Goal: Obtain resource: Obtain resource

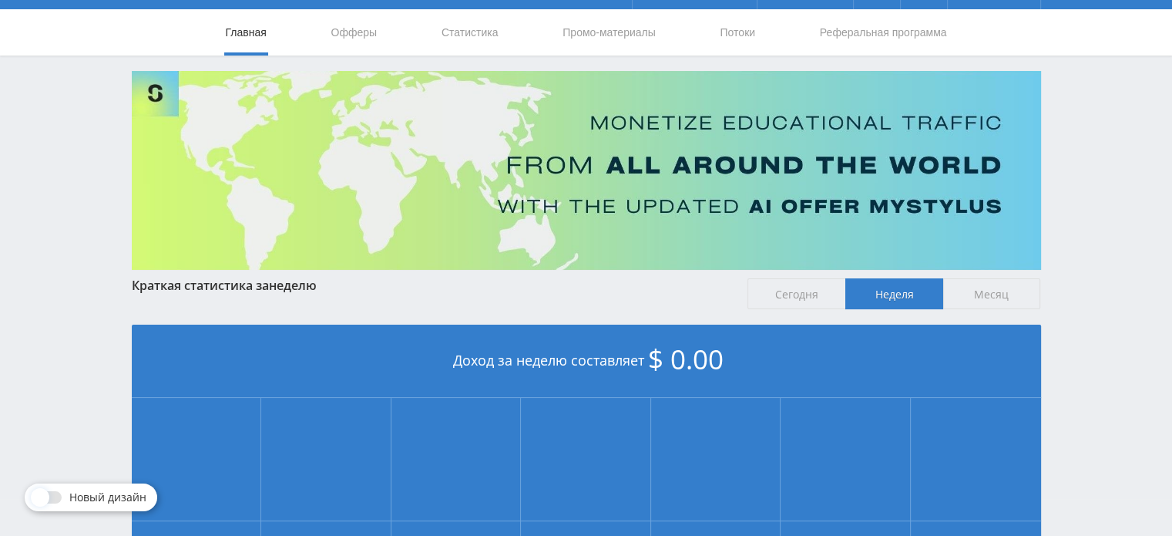
scroll to position [34, 0]
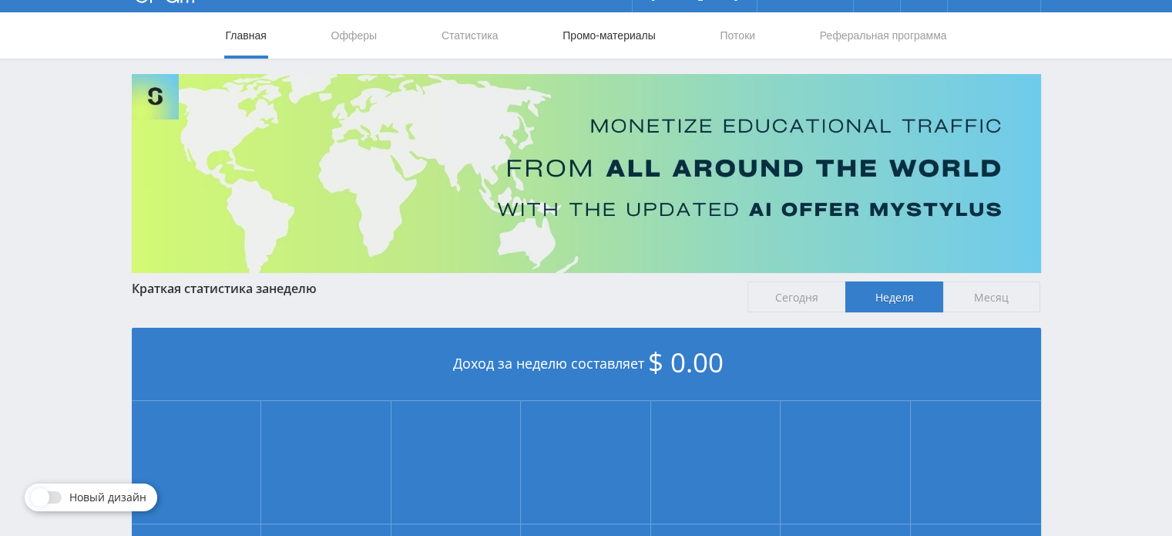
click at [627, 37] on link "Промо-материалы" at bounding box center [609, 35] width 96 height 46
select select "2"
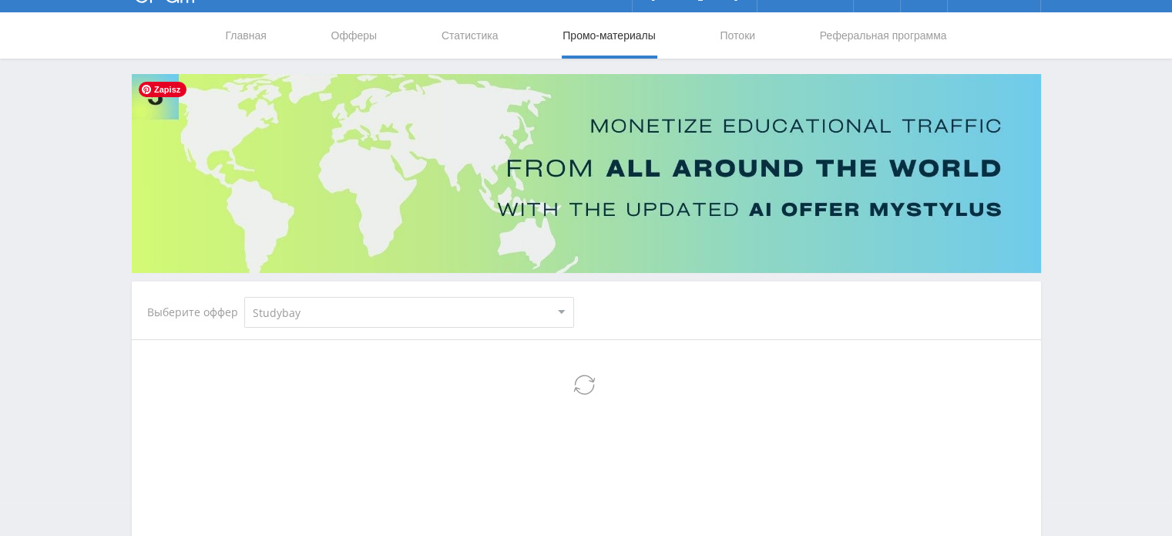
select select "2"
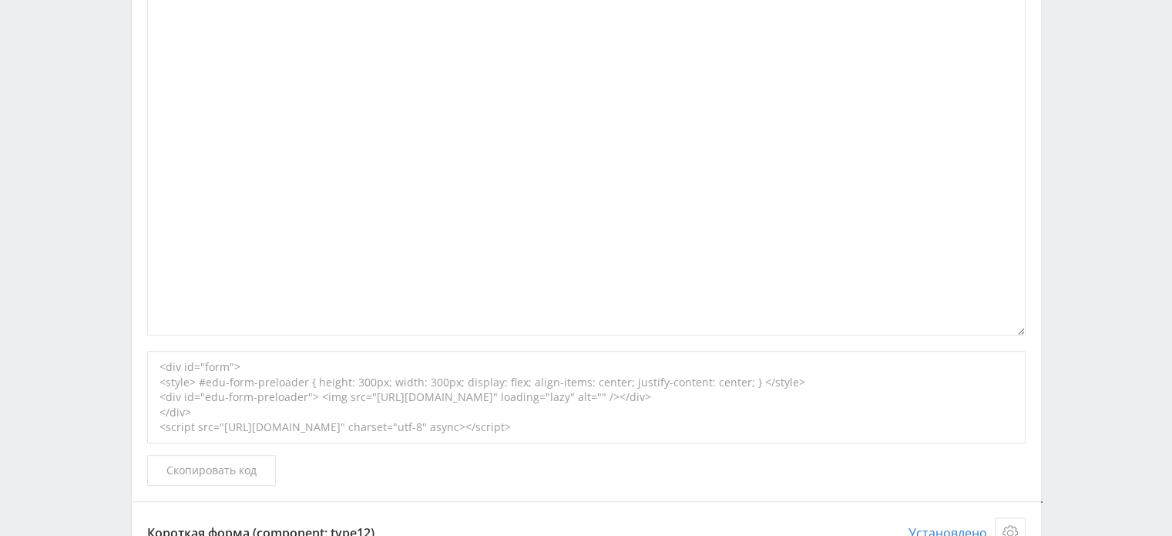
scroll to position [1042, 0]
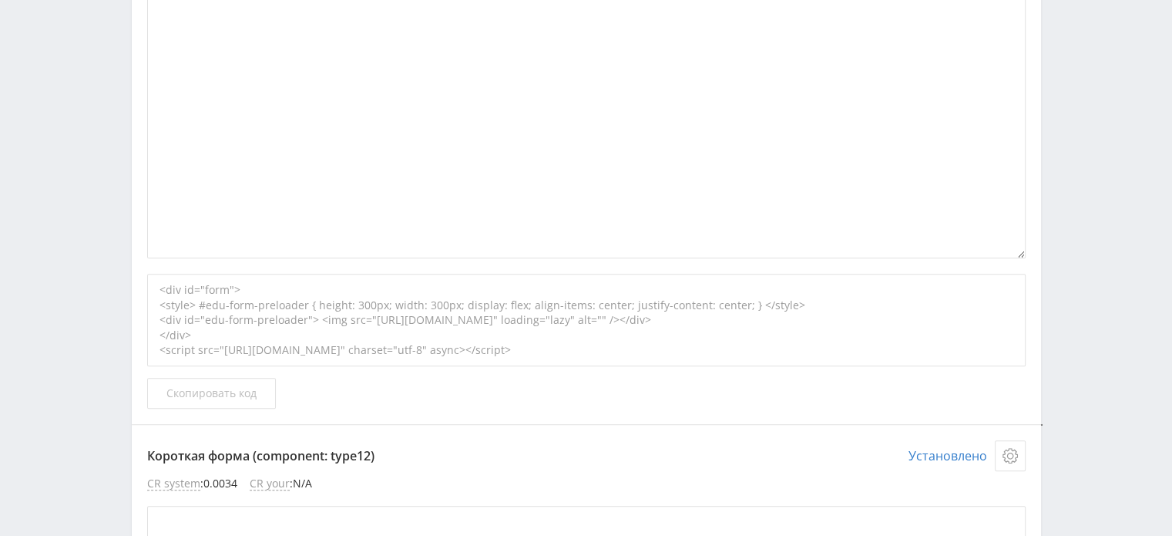
click at [240, 393] on span "Скопировать код" at bounding box center [211, 393] width 90 height 12
click at [344, 347] on div "<div id="form"> <style> #edu-form-preloader { height: 300px; width: 300px; disp…" at bounding box center [586, 320] width 879 height 92
click at [224, 395] on span "Скопировать код" at bounding box center [211, 393] width 90 height 12
click at [355, 341] on div "<div id="form"> <style> #edu-form-preloader { height: 300px; width: 300px; disp…" at bounding box center [586, 320] width 879 height 92
click at [240, 395] on span "Скопировать код" at bounding box center [211, 393] width 90 height 12
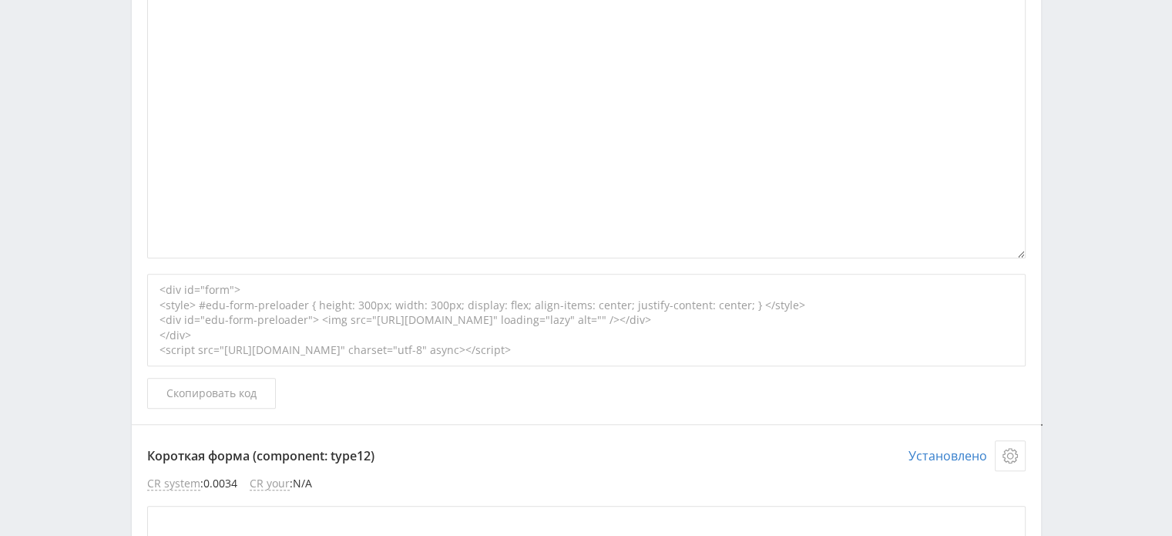
click at [243, 329] on div "<div id="form"> <style> #edu-form-preloader { height: 300px; width: 300px; disp…" at bounding box center [586, 320] width 879 height 92
click at [227, 391] on span "Скопировать код" at bounding box center [211, 393] width 90 height 12
click at [235, 333] on div "<div id="form"> <style> #edu-form-preloader { height: 300px; width: 300px; disp…" at bounding box center [586, 320] width 879 height 92
click at [203, 398] on span "Скопировать код" at bounding box center [211, 393] width 90 height 12
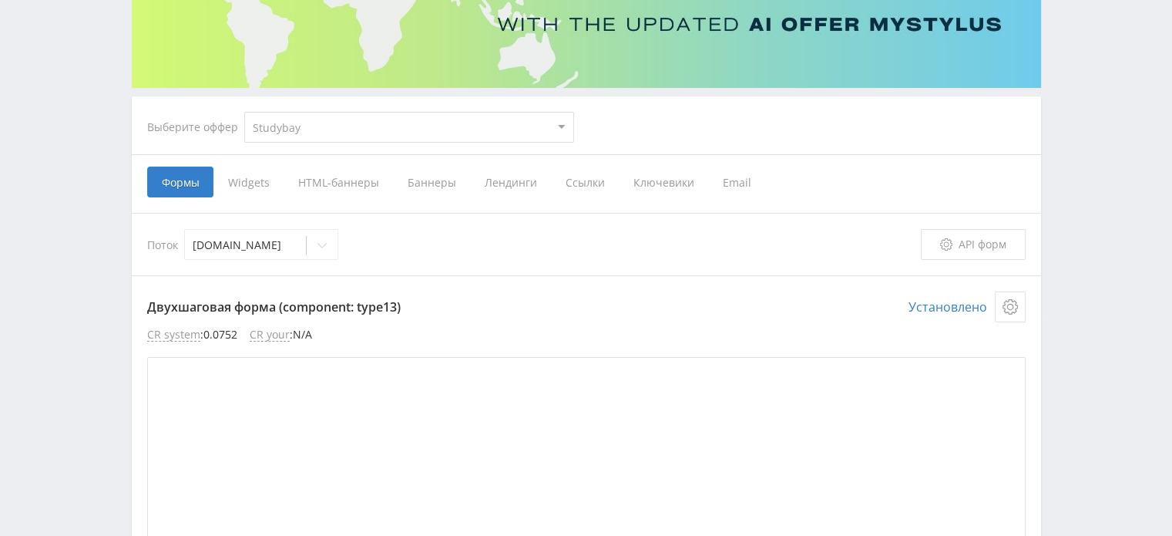
scroll to position [231, 0]
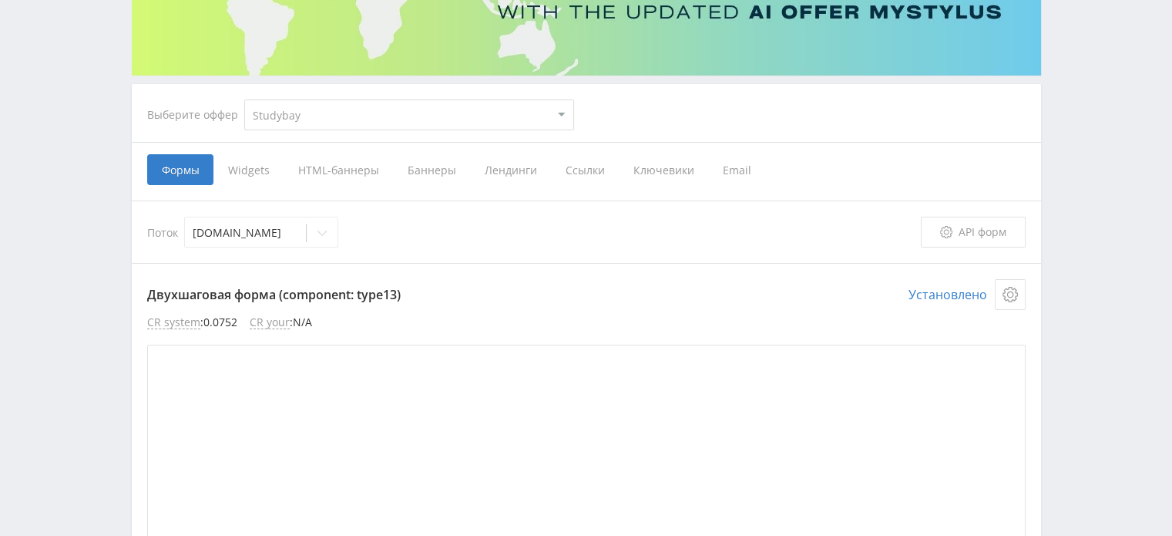
click at [345, 171] on span "HTML-баннеры" at bounding box center [338, 169] width 109 height 31
click at [0, 0] on input "HTML-баннеры" at bounding box center [0, 0] width 0 height 0
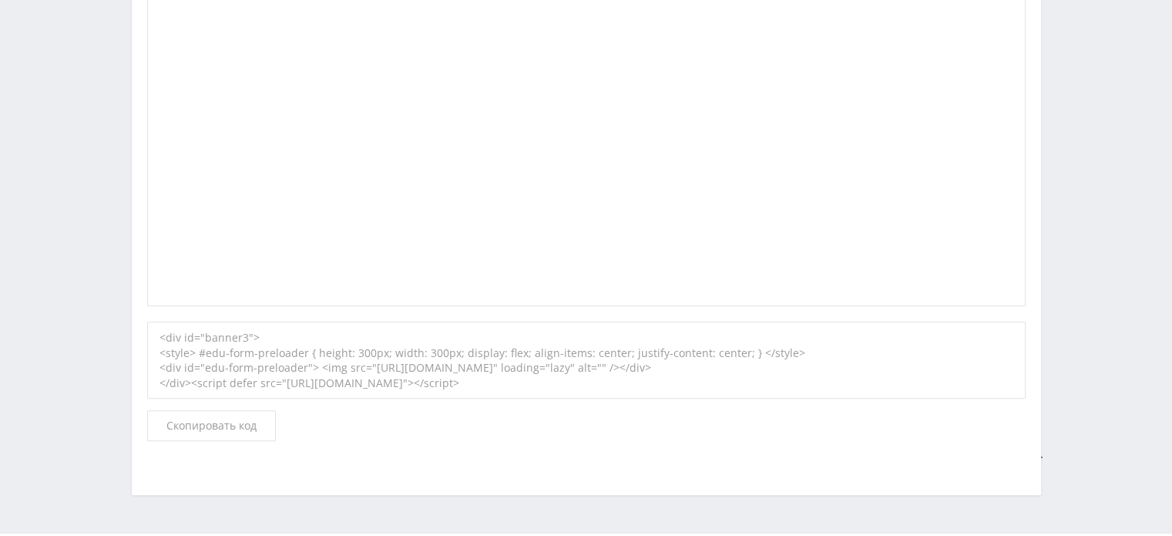
scroll to position [678, 0]
click at [210, 431] on button "Скопировать код" at bounding box center [211, 423] width 129 height 31
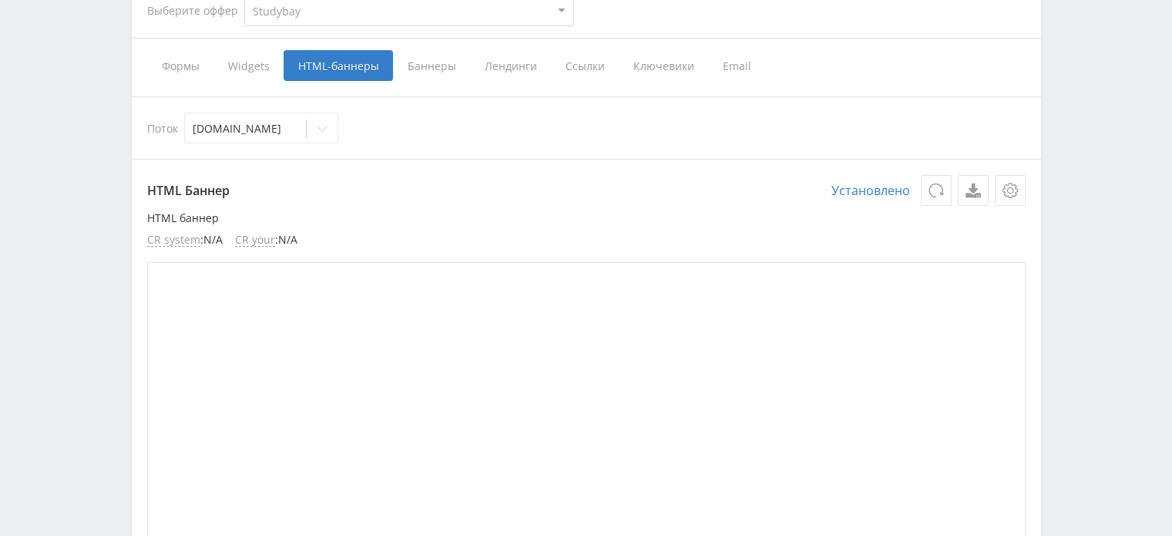
scroll to position [288, 0]
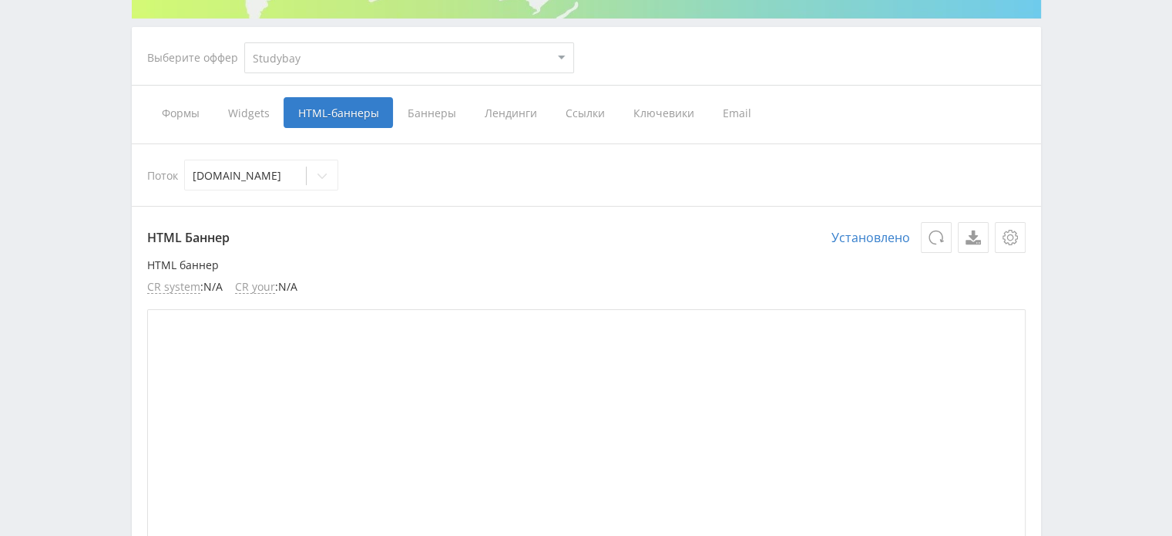
click at [425, 110] on span "Баннеры" at bounding box center [431, 112] width 77 height 31
click at [0, 0] on input "Баннеры" at bounding box center [0, 0] width 0 height 0
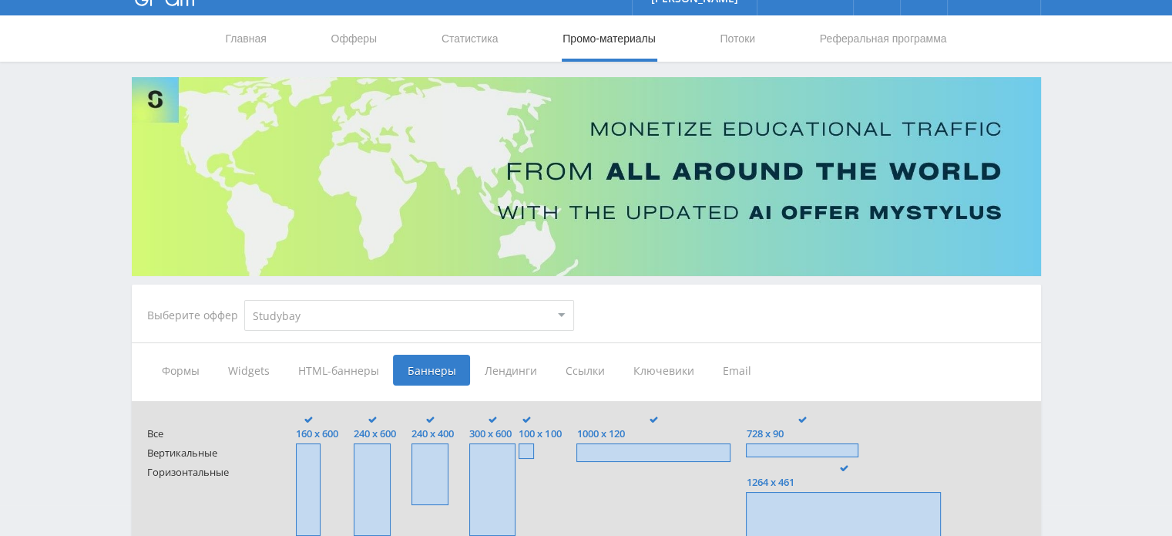
scroll to position [94, 0]
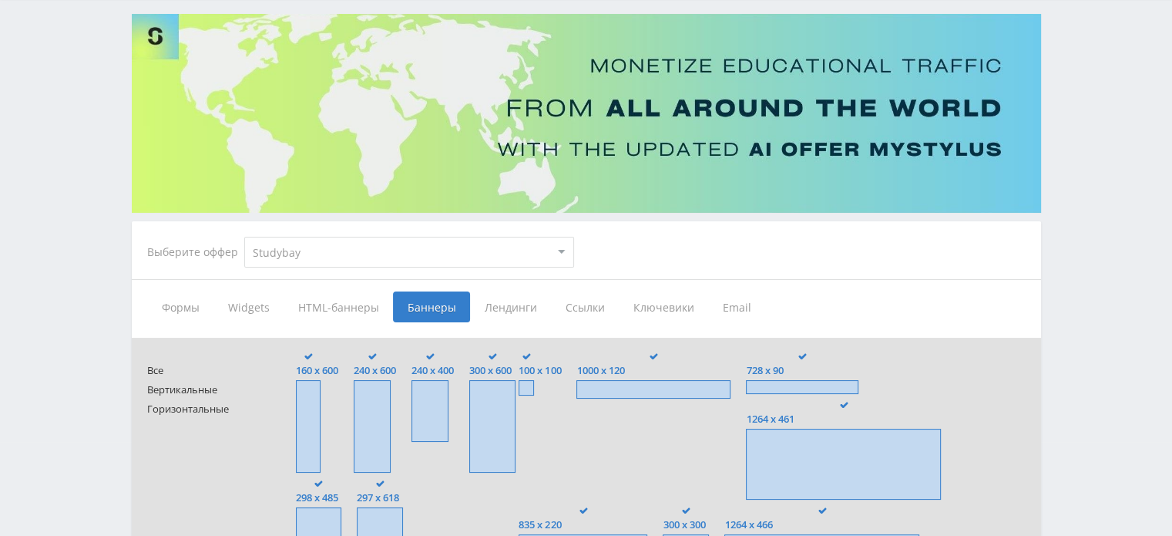
click at [562, 252] on select "MyStylus MyStylus - Revshare Кэмп Studybay Автор24 Studybay [GEOGRAPHIC_DATA] А…" at bounding box center [409, 252] width 330 height 31
click at [244, 237] on select "MyStylus MyStylus - Revshare Кэмп Studybay Автор24 Studybay [GEOGRAPHIC_DATA] А…" at bounding box center [409, 252] width 330 height 31
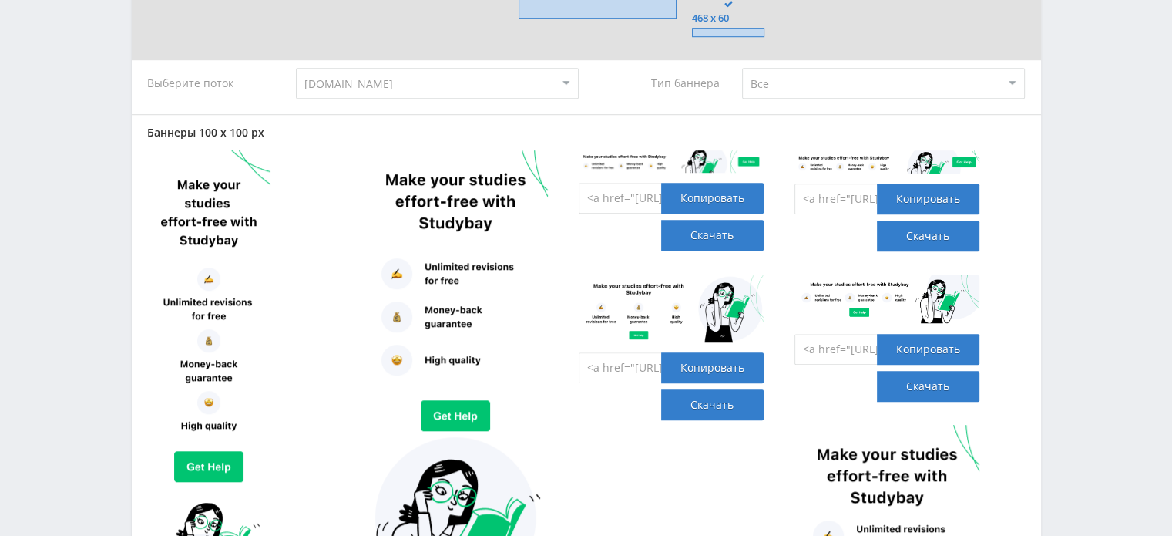
scroll to position [1163, 0]
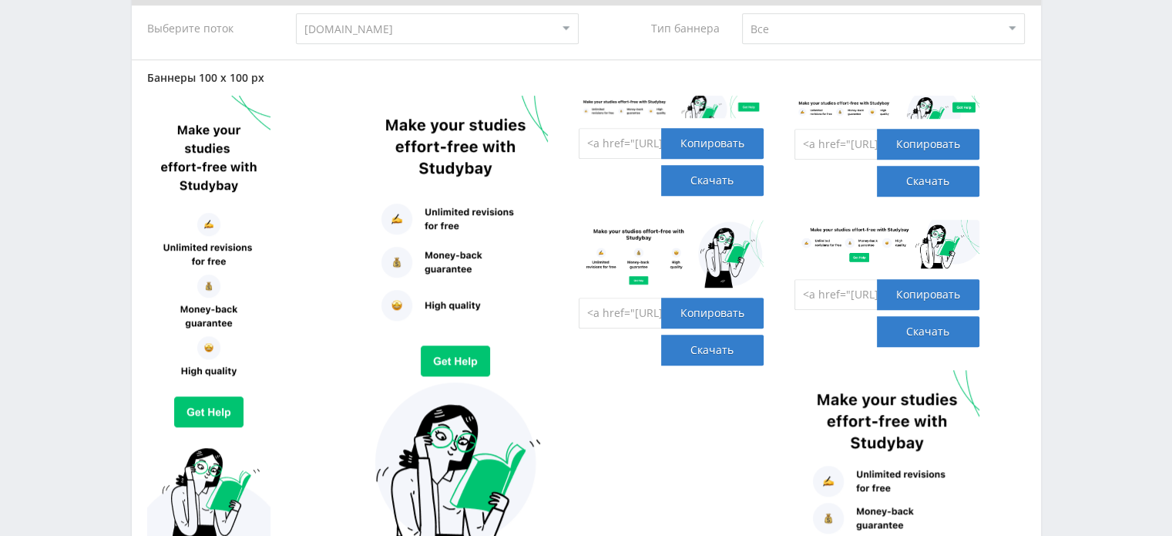
click at [1008, 32] on select "Все Заказчики Авторы" at bounding box center [883, 28] width 283 height 31
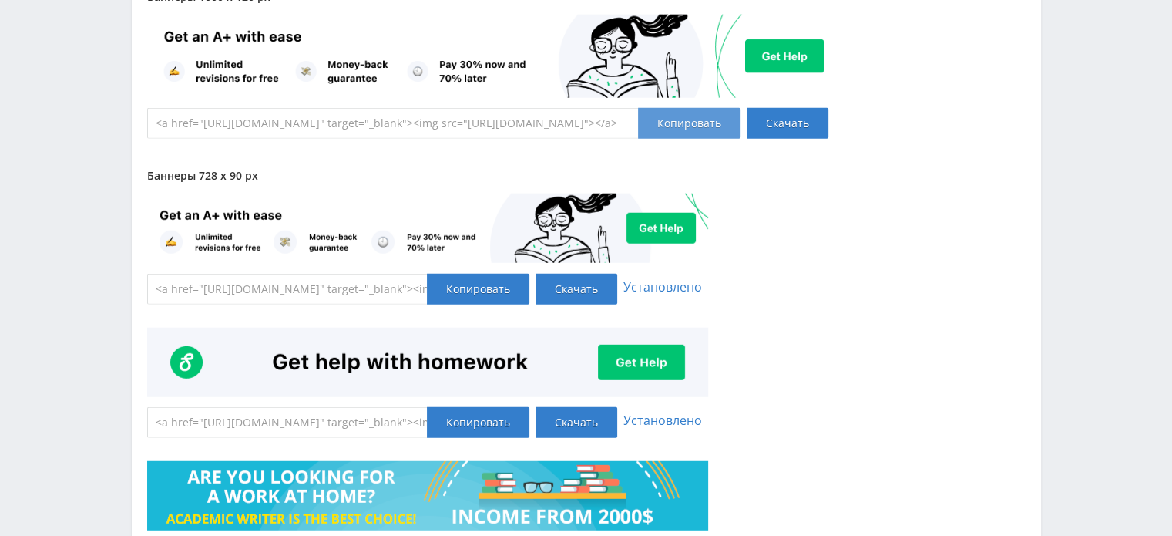
scroll to position [4155, 0]
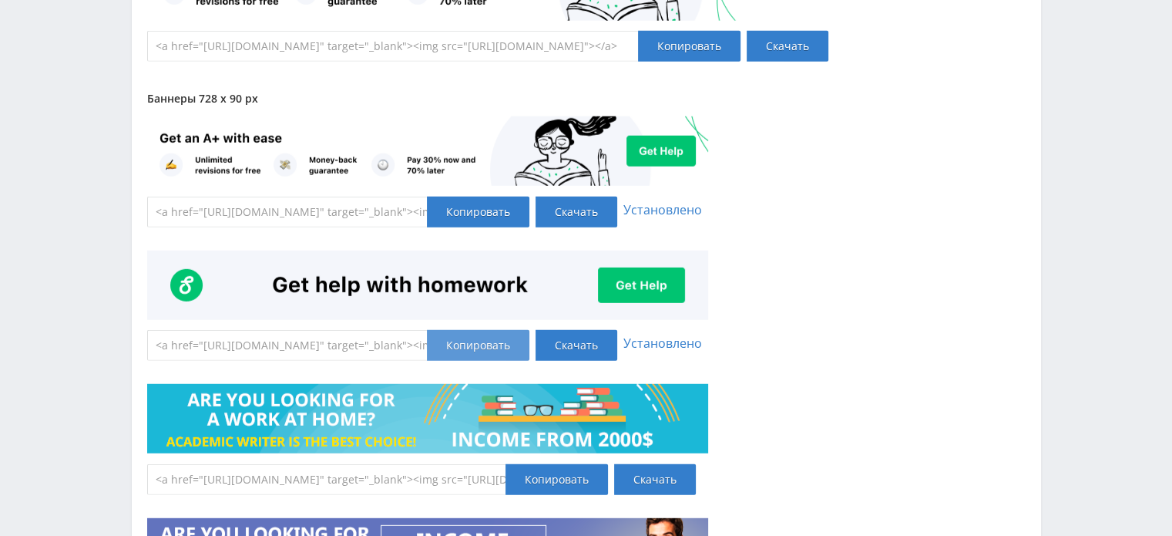
click at [493, 344] on div "Копировать" at bounding box center [478, 345] width 102 height 31
click at [465, 341] on div "Копировать" at bounding box center [478, 345] width 102 height 31
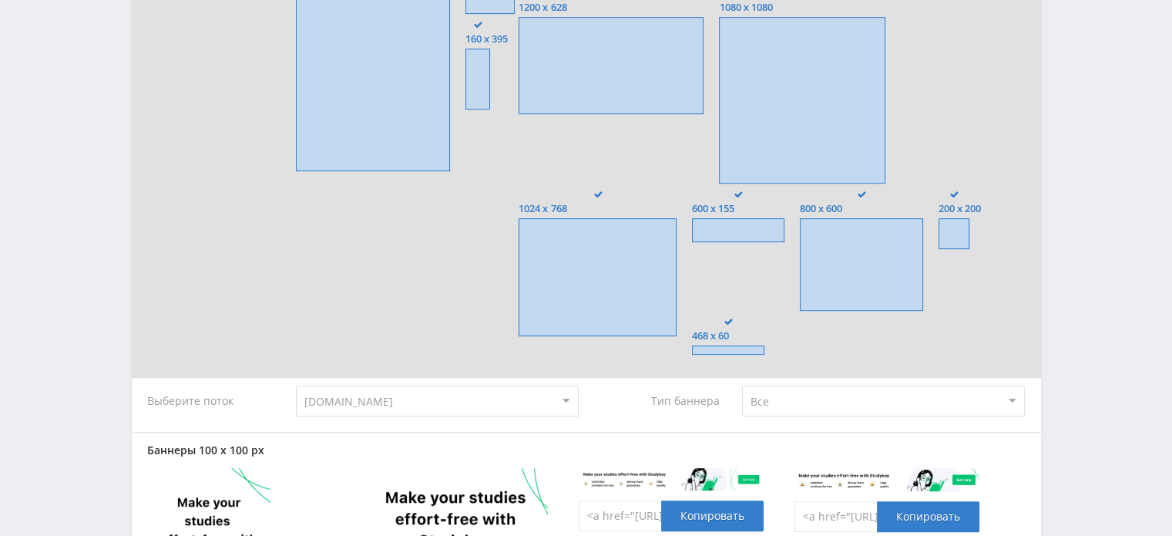
scroll to position [764, 0]
